Goal: Transaction & Acquisition: Purchase product/service

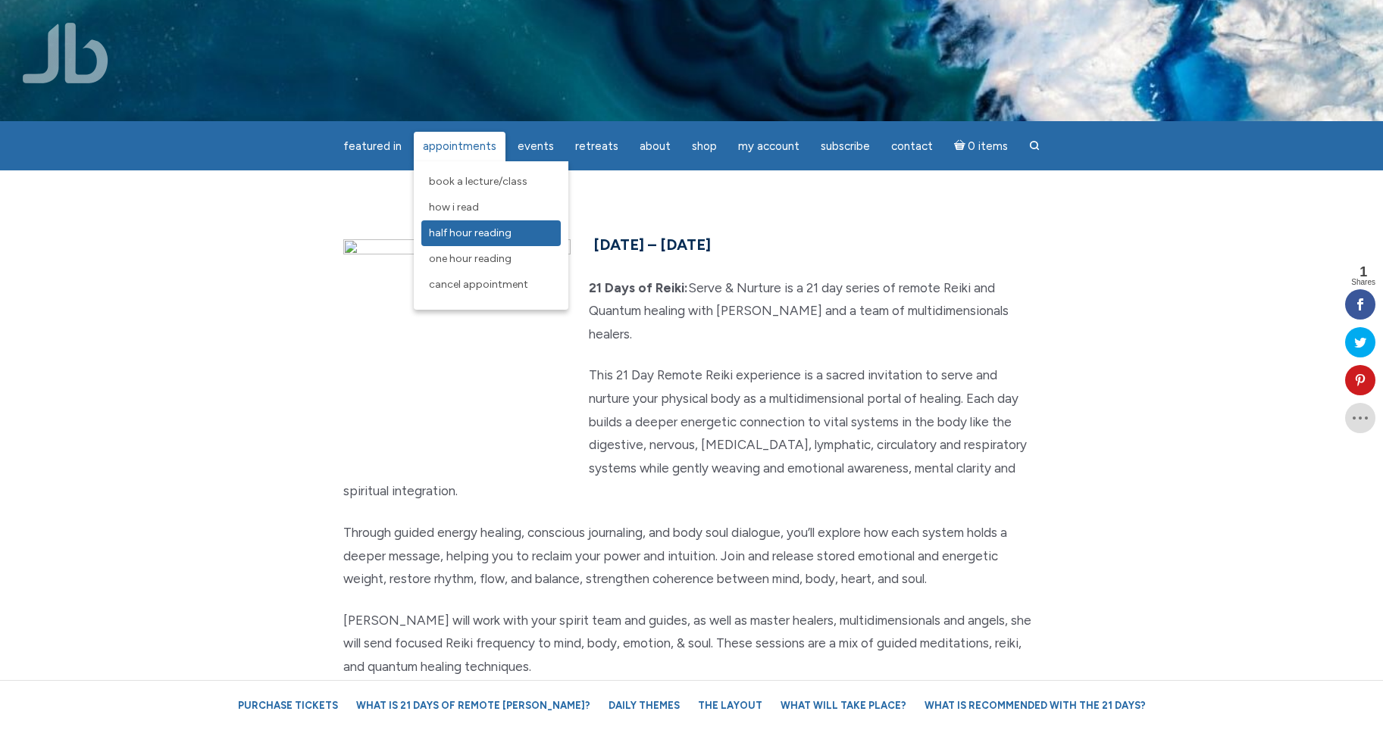
scroll to position [0, 2]
click at [519, 232] on link "Half Hour Reading" at bounding box center [490, 233] width 139 height 26
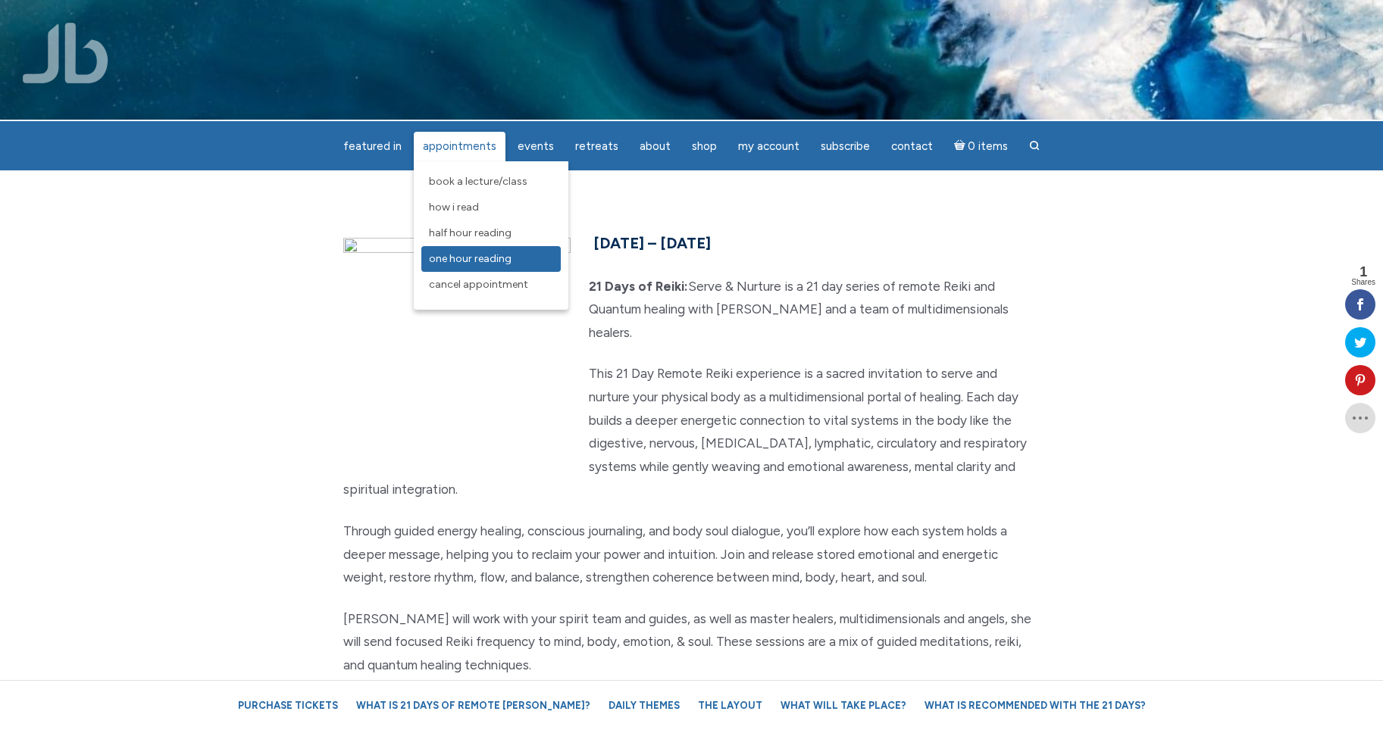
click at [535, 261] on link "One Hour Reading" at bounding box center [490, 259] width 139 height 26
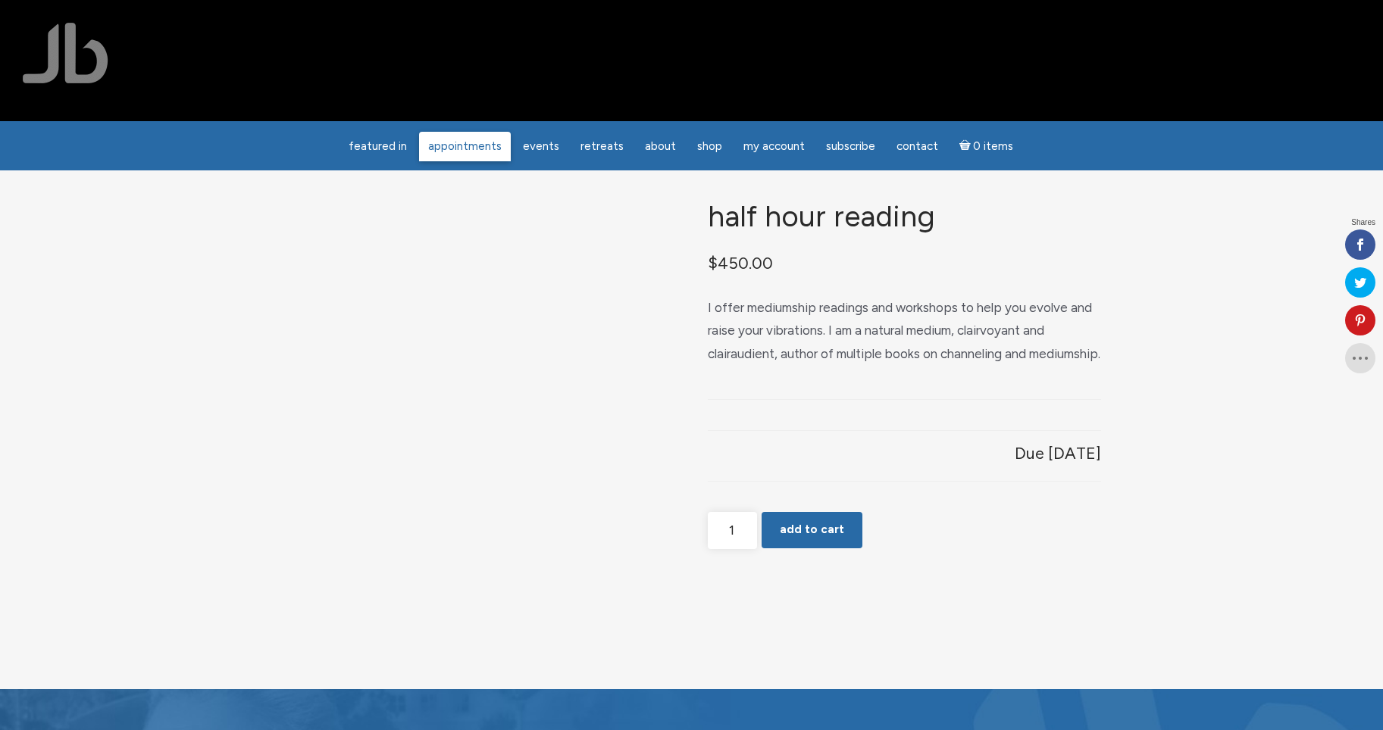
click at [498, 150] on span "Appointments" at bounding box center [464, 146] width 73 height 14
click at [748, 549] on input "1" at bounding box center [732, 530] width 49 height 37
click at [747, 549] on input "1" at bounding box center [732, 530] width 49 height 37
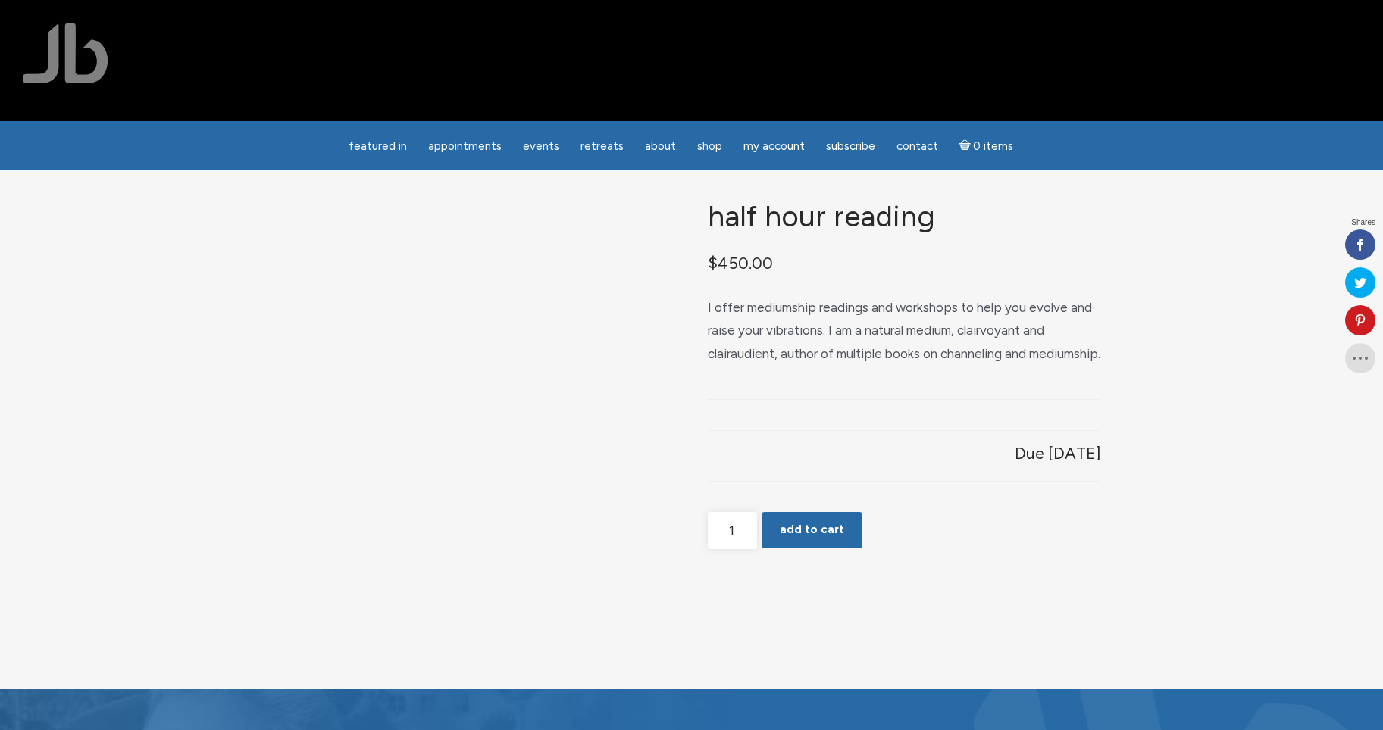
click at [747, 549] on input "1" at bounding box center [732, 530] width 49 height 37
click at [750, 549] on input "1" at bounding box center [732, 530] width 49 height 37
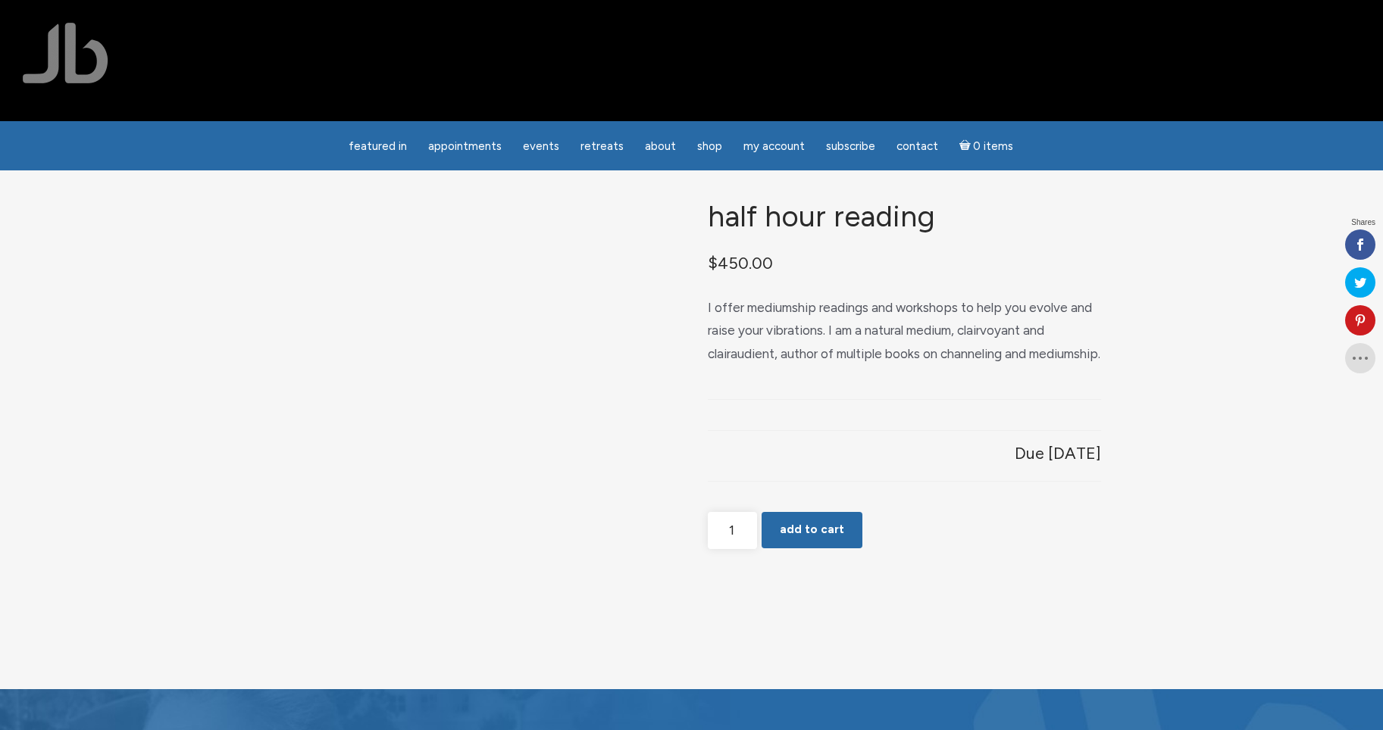
click at [750, 549] on input "1" at bounding box center [732, 530] width 49 height 37
type input "0"
click at [463, 151] on span "Appointments" at bounding box center [464, 146] width 73 height 14
click at [491, 152] on span "Appointments" at bounding box center [464, 146] width 73 height 14
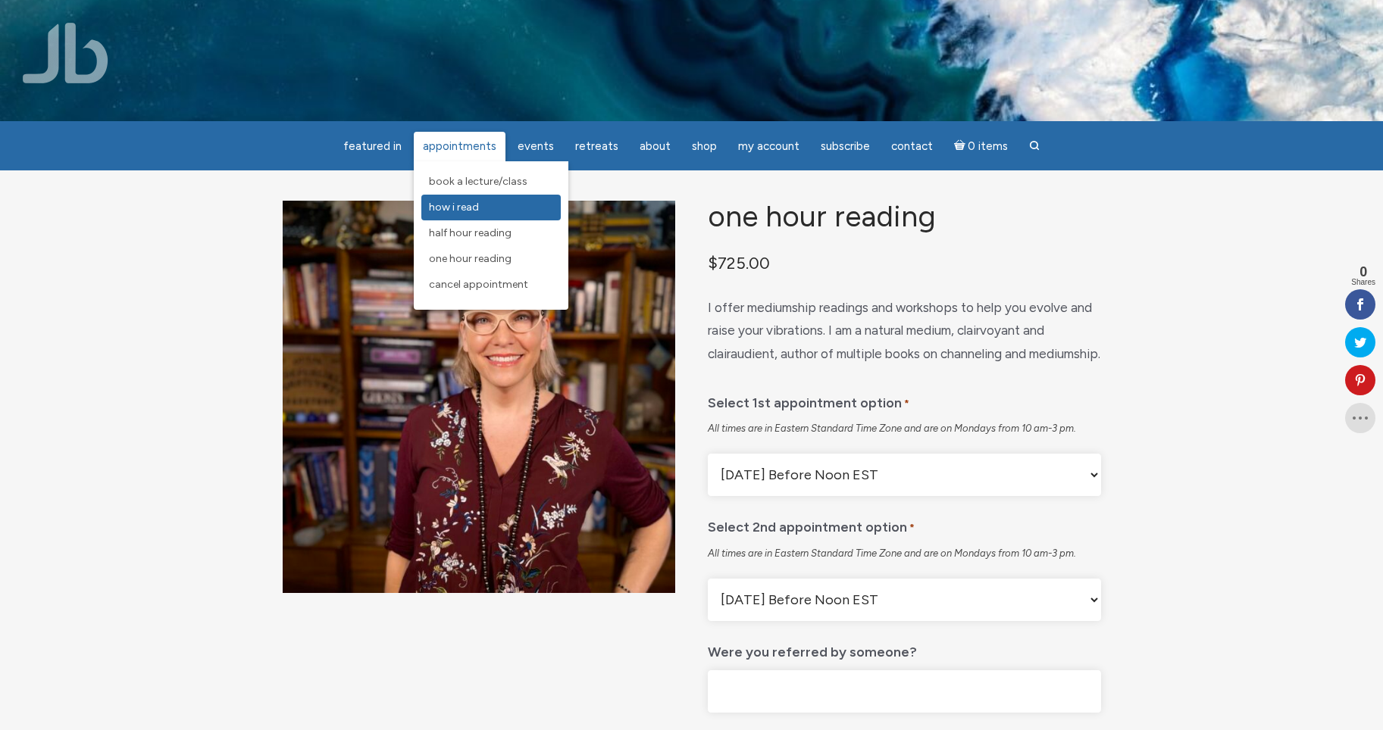
click at [497, 207] on link "How I Read" at bounding box center [490, 208] width 139 height 26
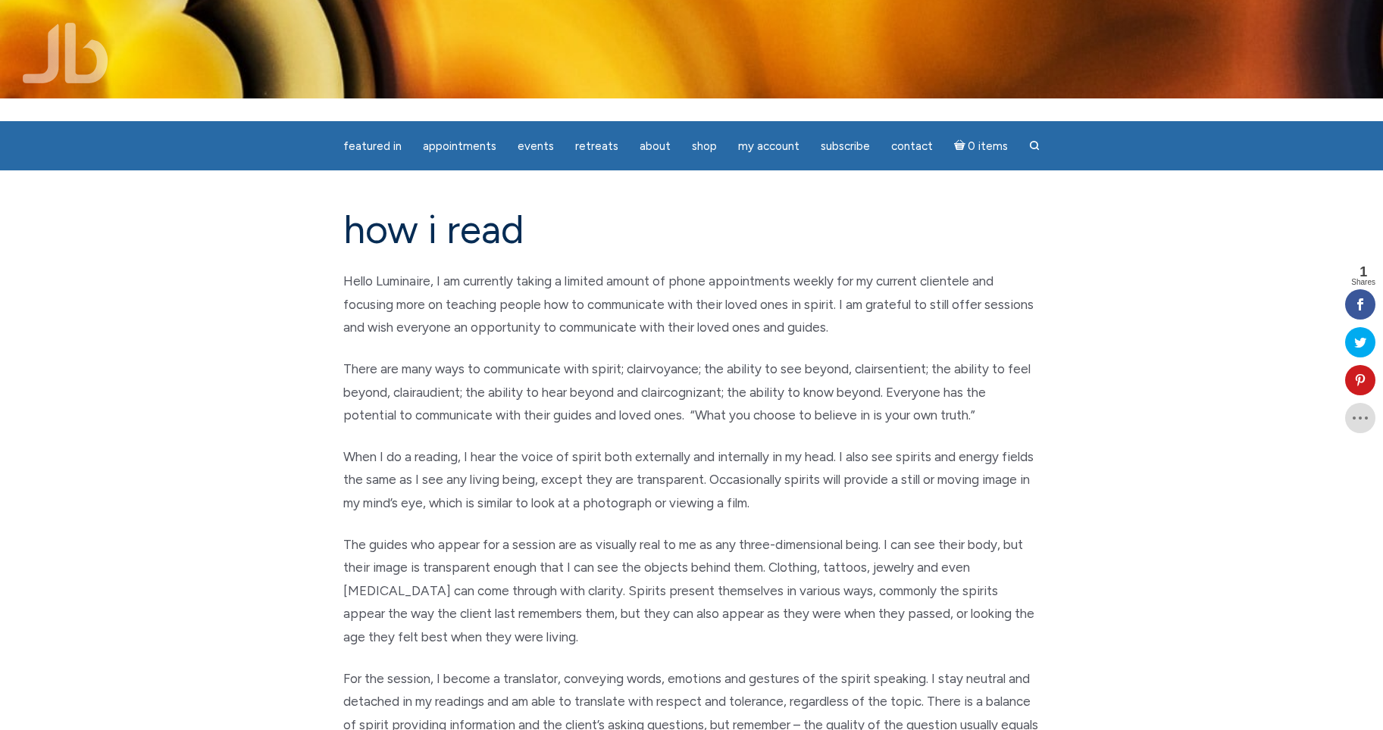
scroll to position [23, 0]
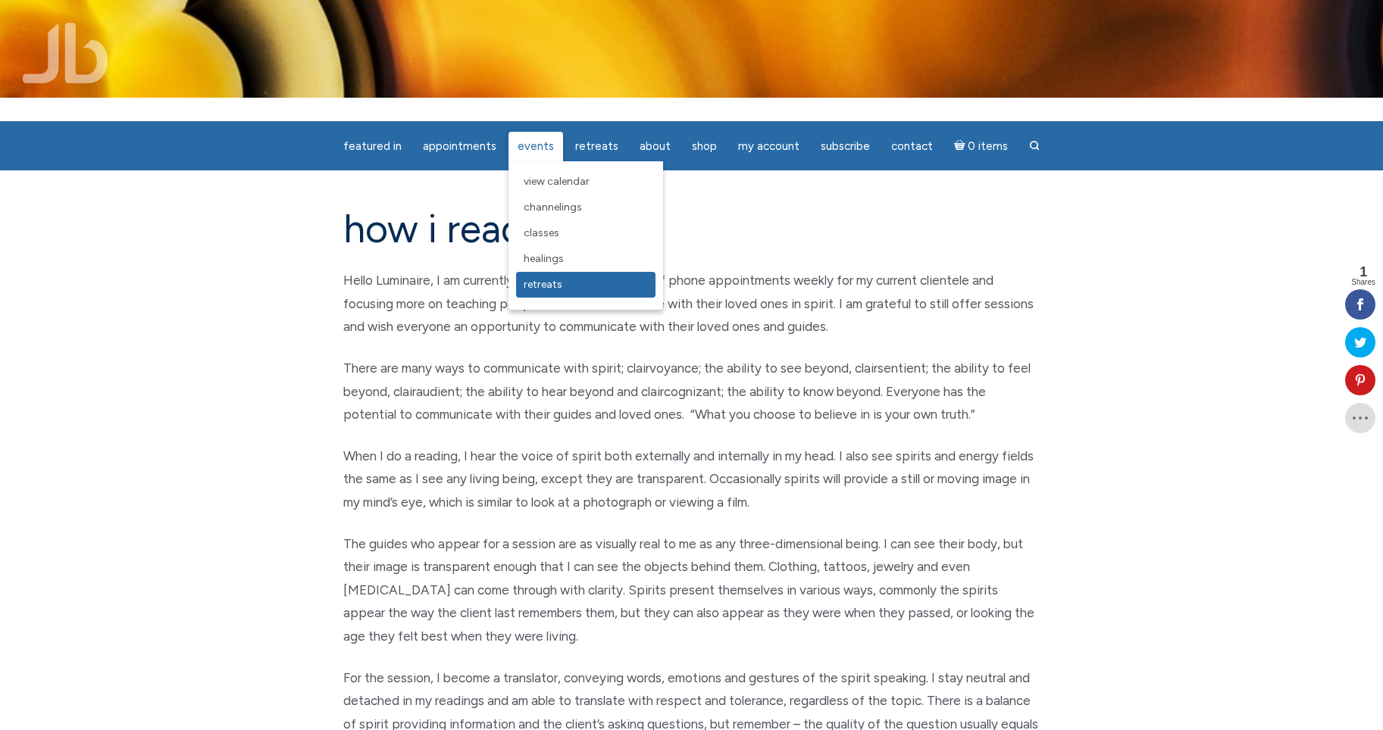
click at [573, 281] on link "Retreats" at bounding box center [585, 285] width 139 height 26
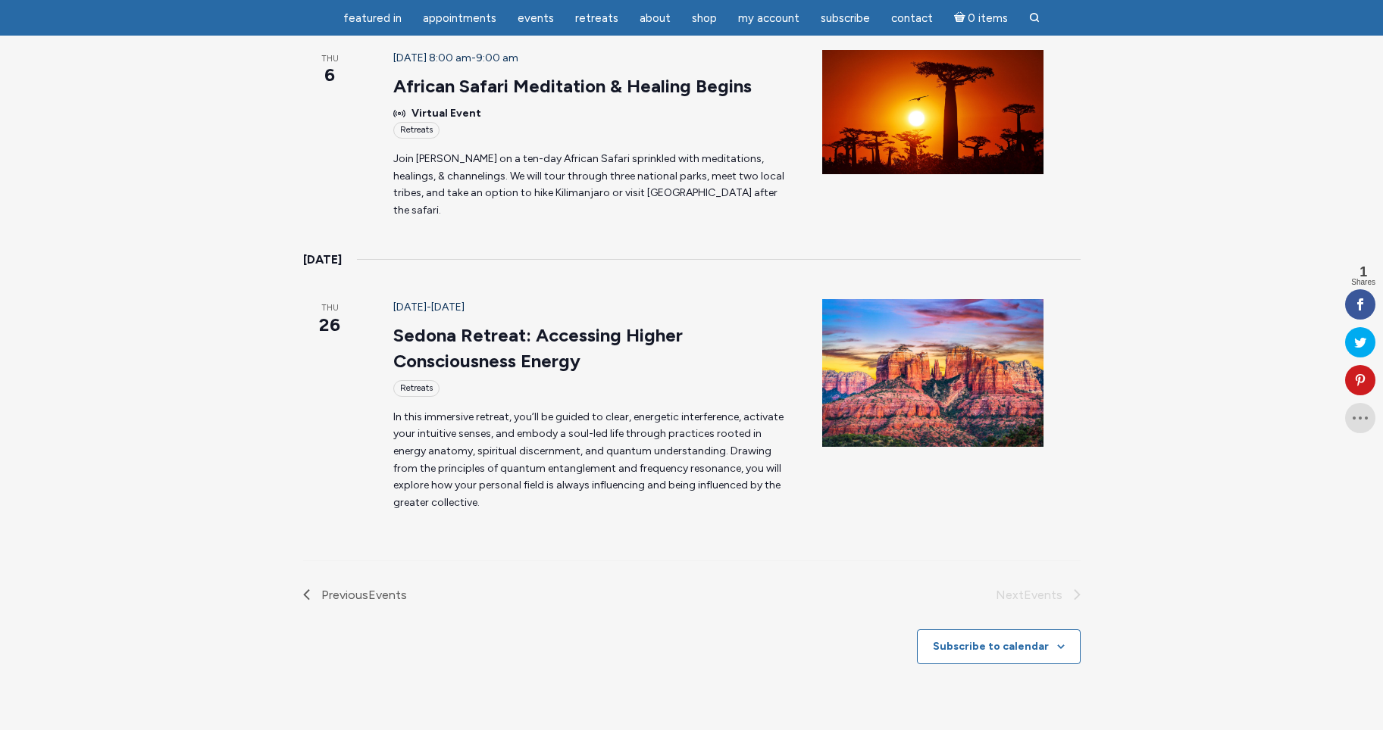
scroll to position [566, 0]
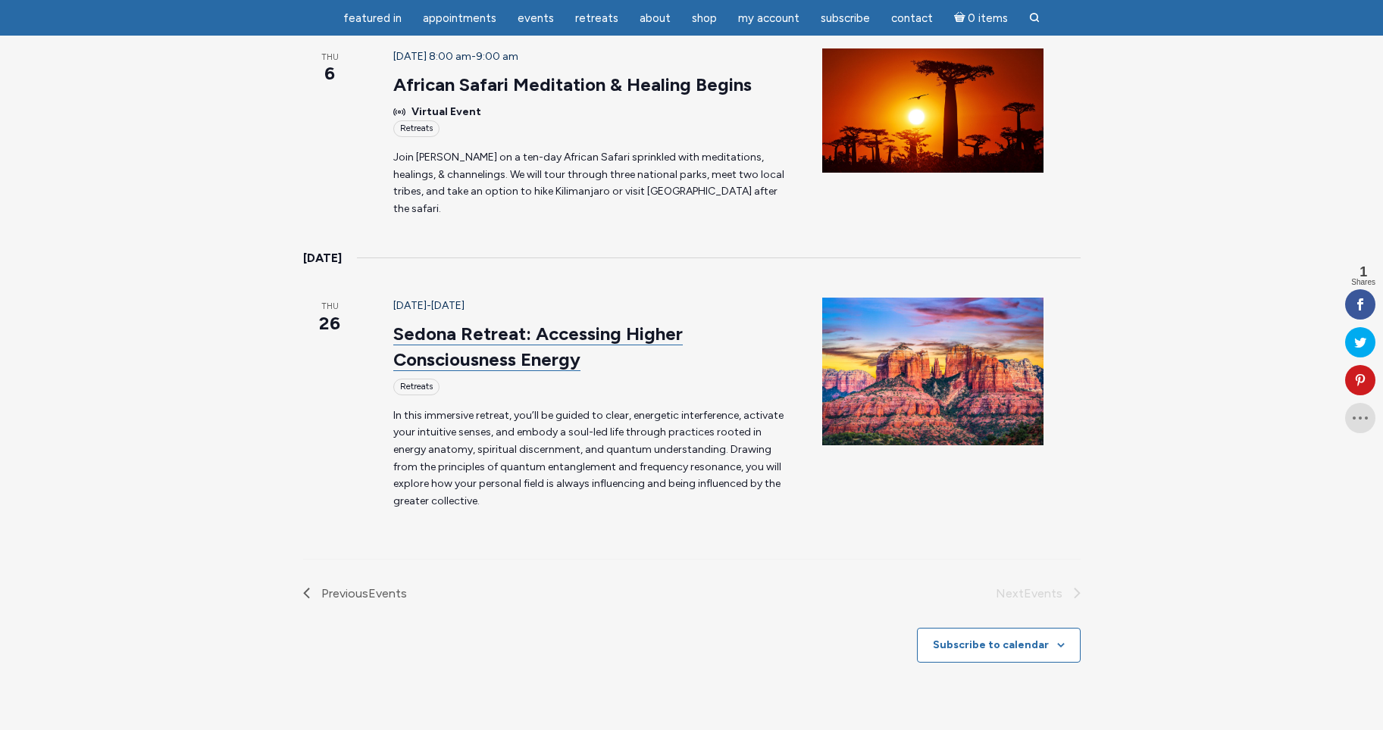
click at [570, 323] on link "Sedona Retreat: Accessing Higher Consciousness Energy" at bounding box center [537, 347] width 289 height 48
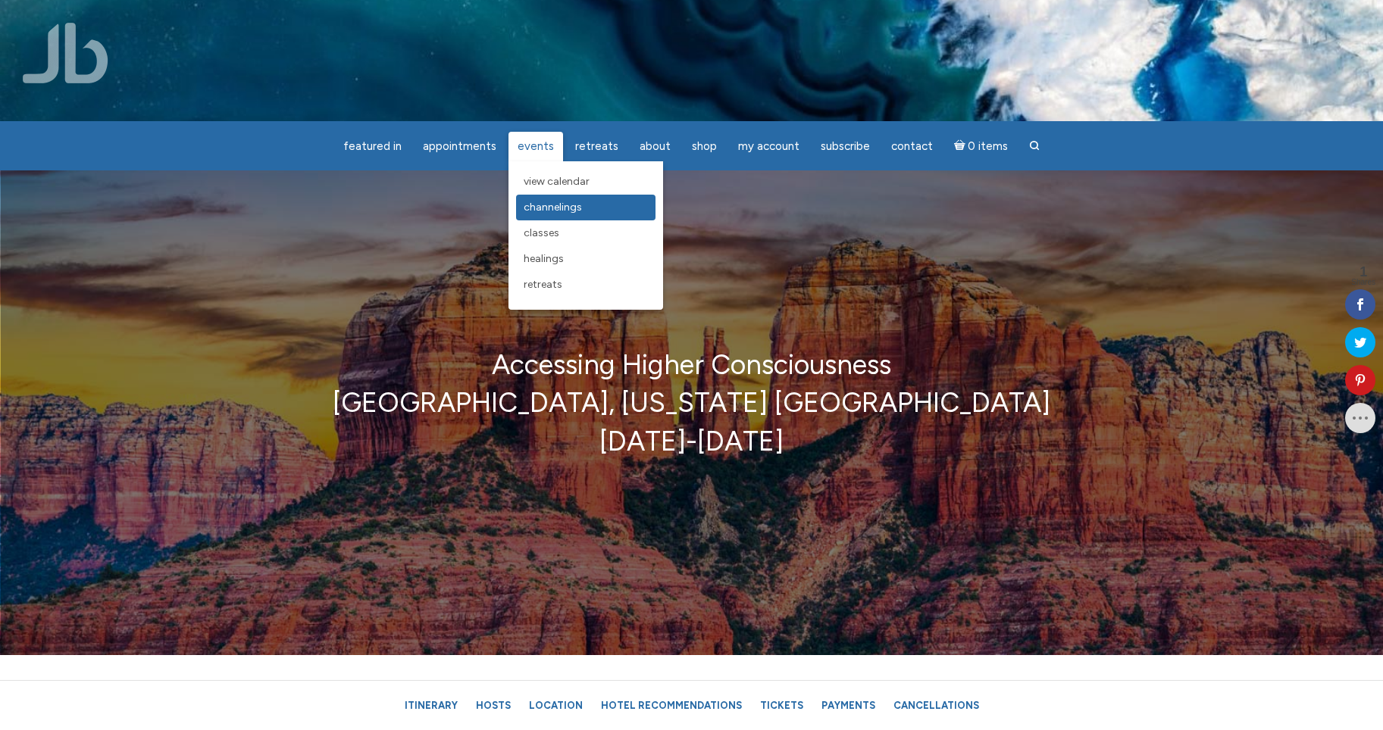
click at [613, 207] on link "Channelings" at bounding box center [585, 208] width 139 height 26
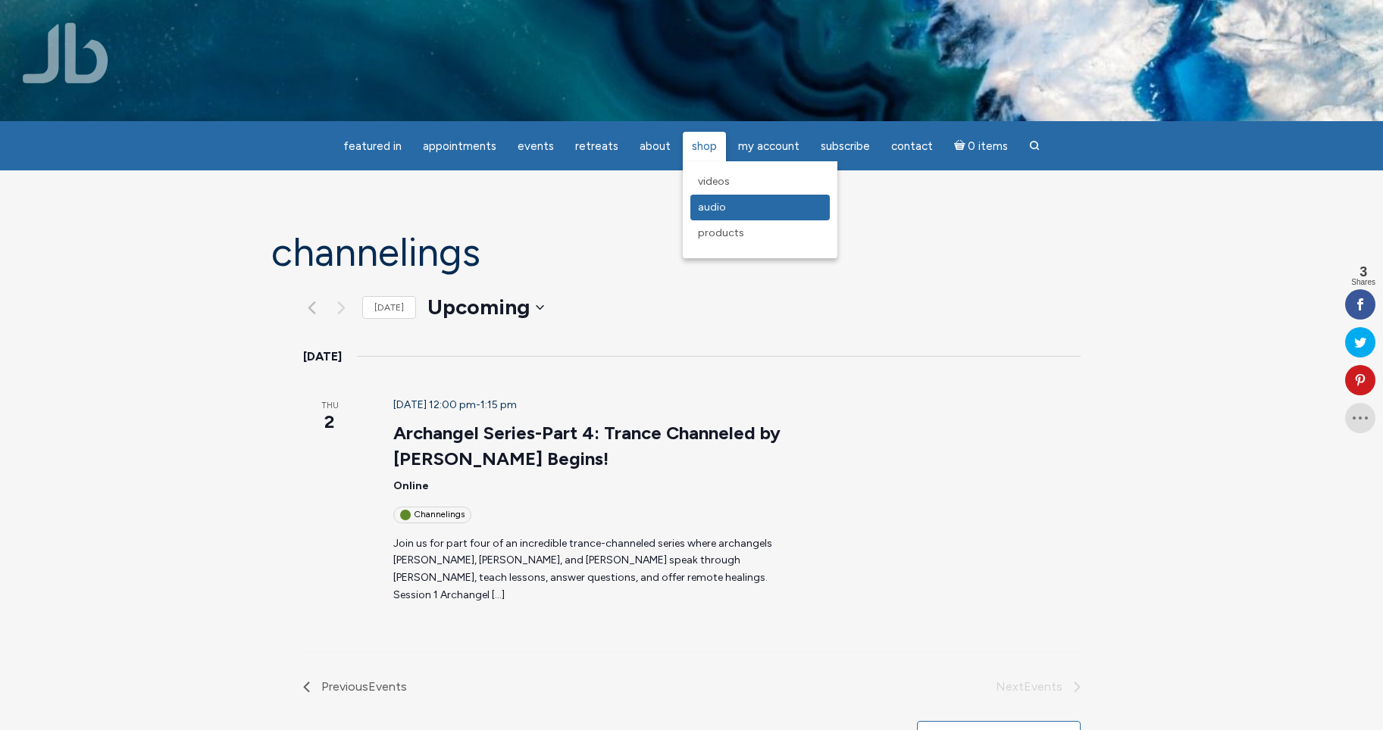
click at [739, 206] on link "Audio" at bounding box center [759, 208] width 139 height 26
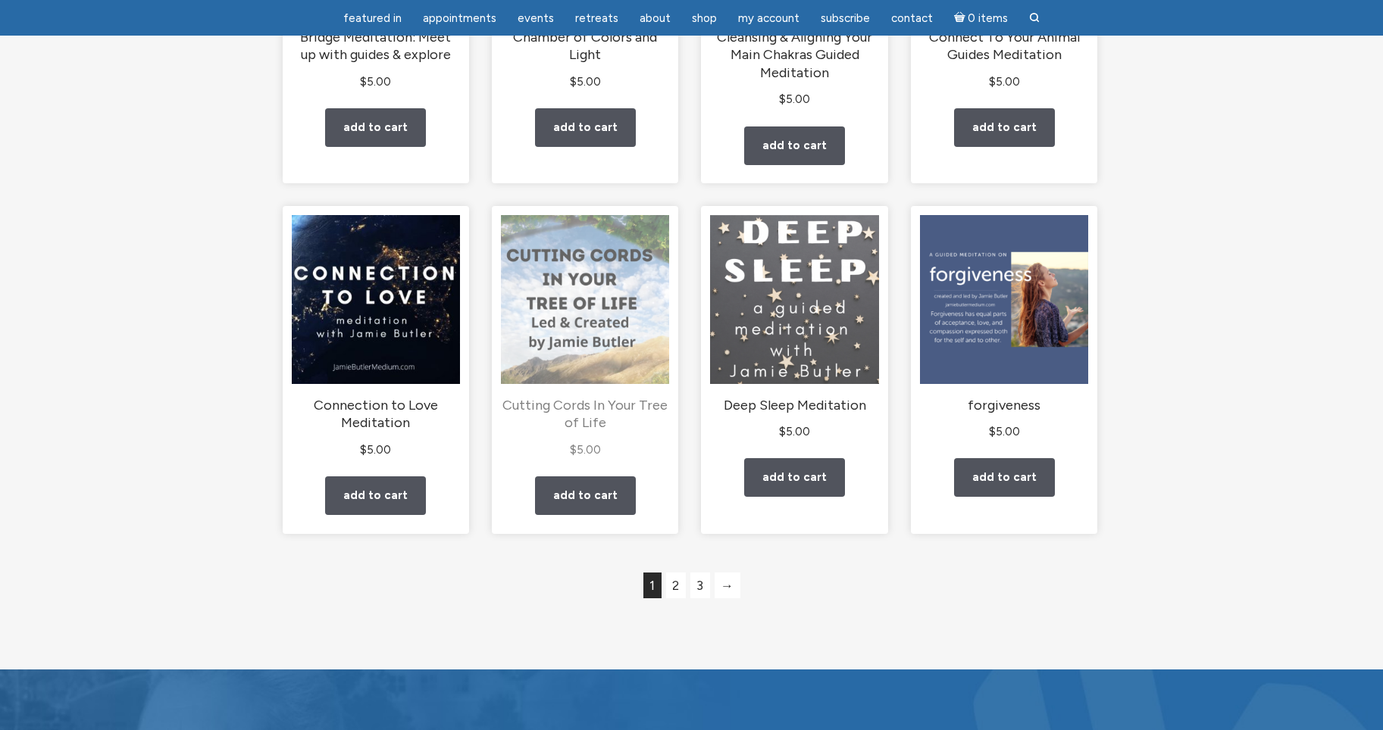
scroll to position [1117, 0]
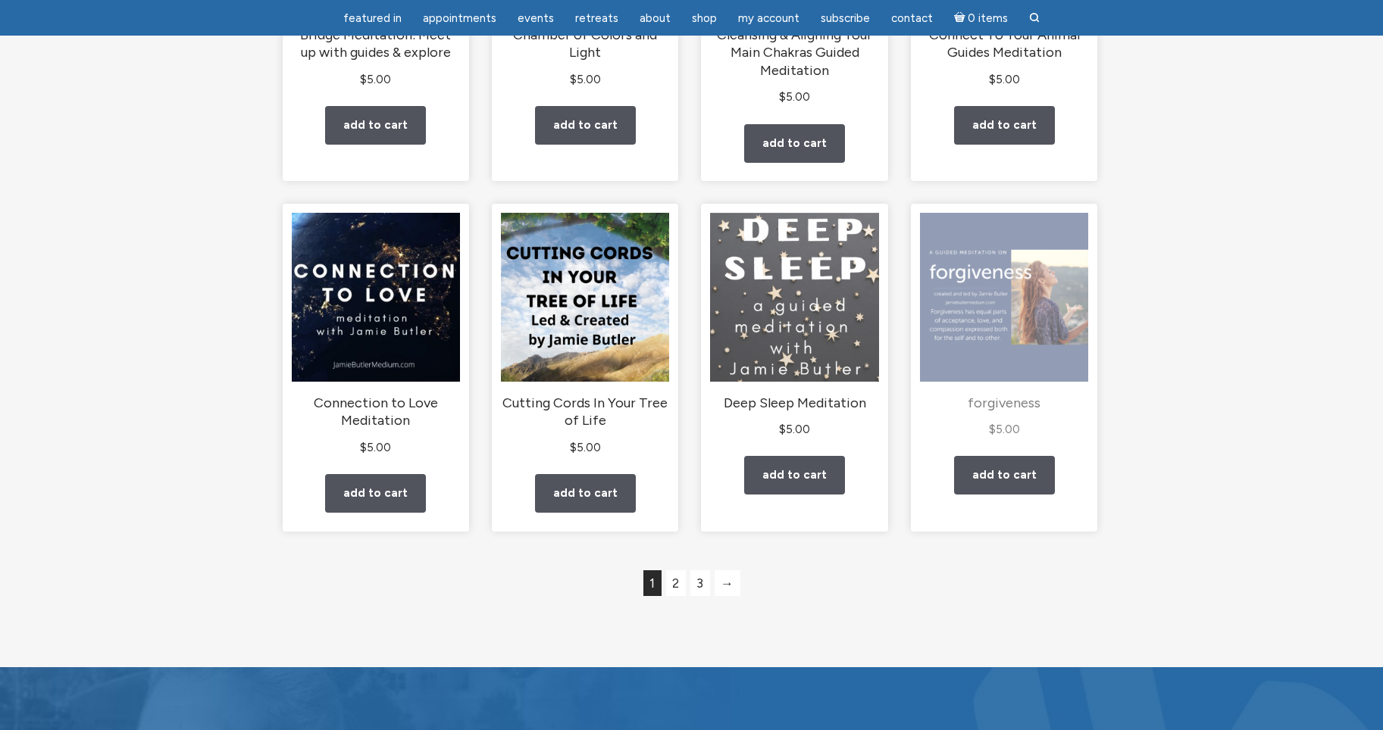
click at [989, 366] on img "main" at bounding box center [1004, 297] width 168 height 168
